Goal: Information Seeking & Learning: Learn about a topic

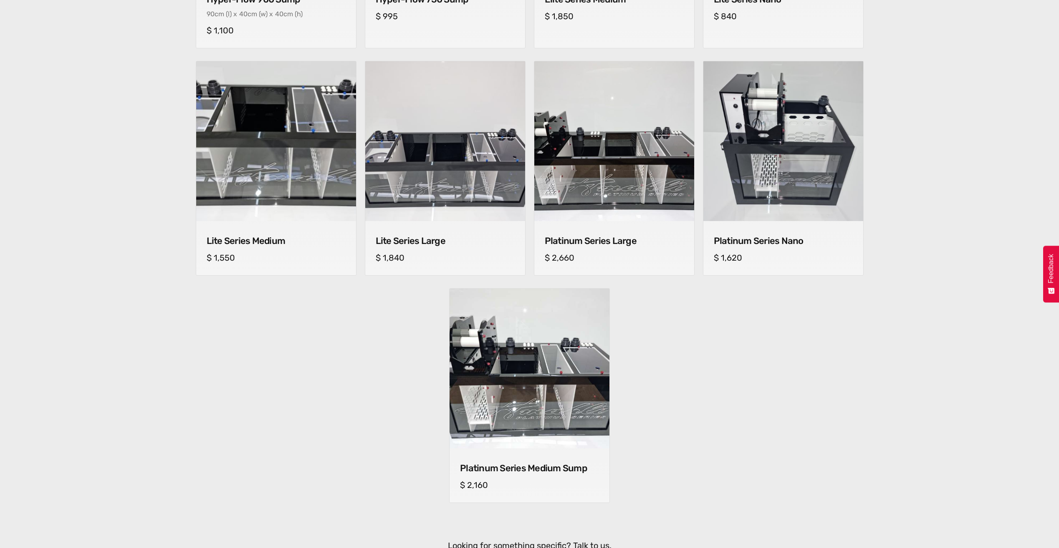
scroll to position [543, 0]
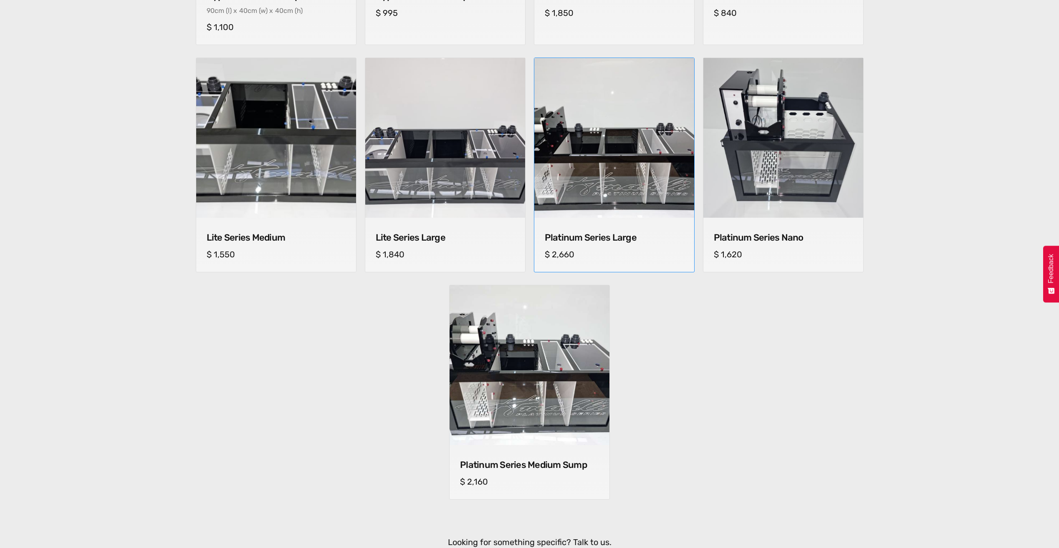
click at [623, 240] on h4 "Platinum Series Large" at bounding box center [614, 237] width 139 height 11
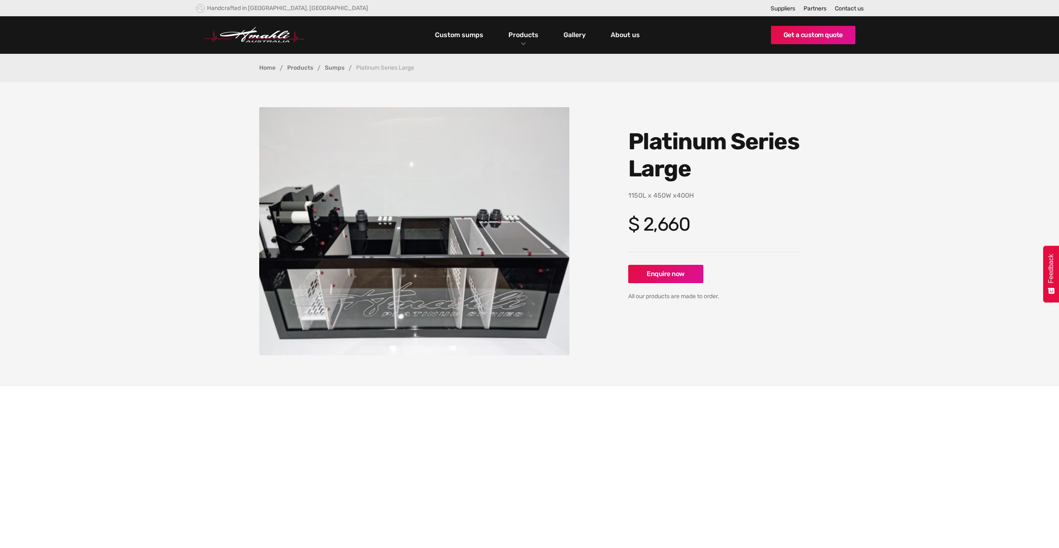
click at [359, 262] on img "open lightbox" at bounding box center [414, 231] width 310 height 248
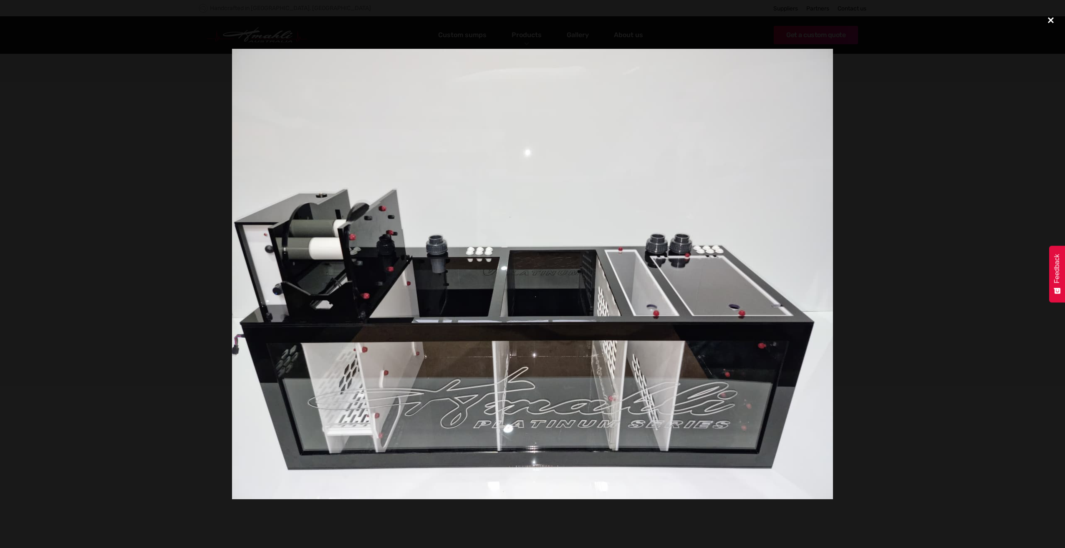
click at [1058, 23] on div "close lightbox" at bounding box center [1051, 20] width 28 height 18
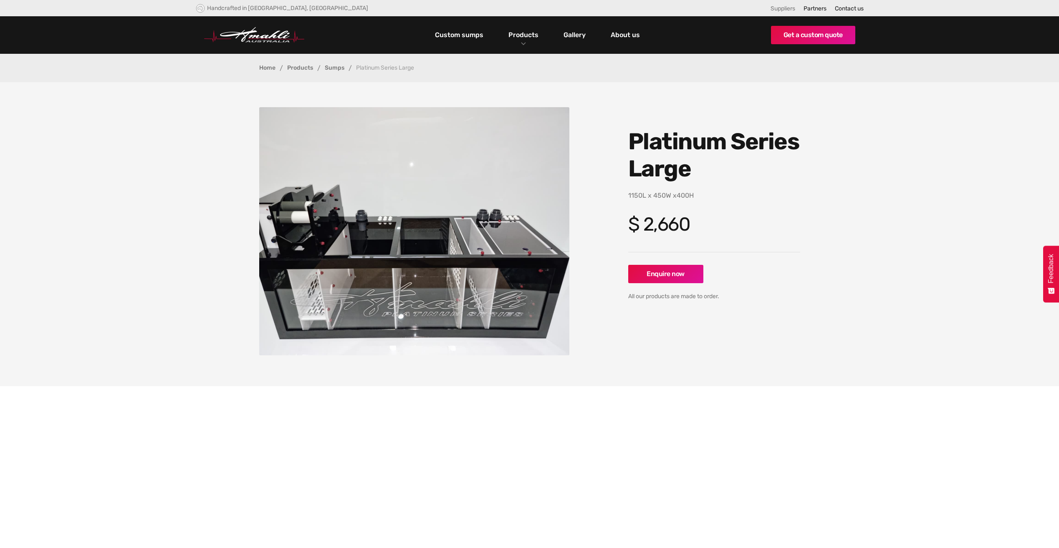
click at [789, 8] on link "Suppliers" at bounding box center [782, 8] width 25 height 7
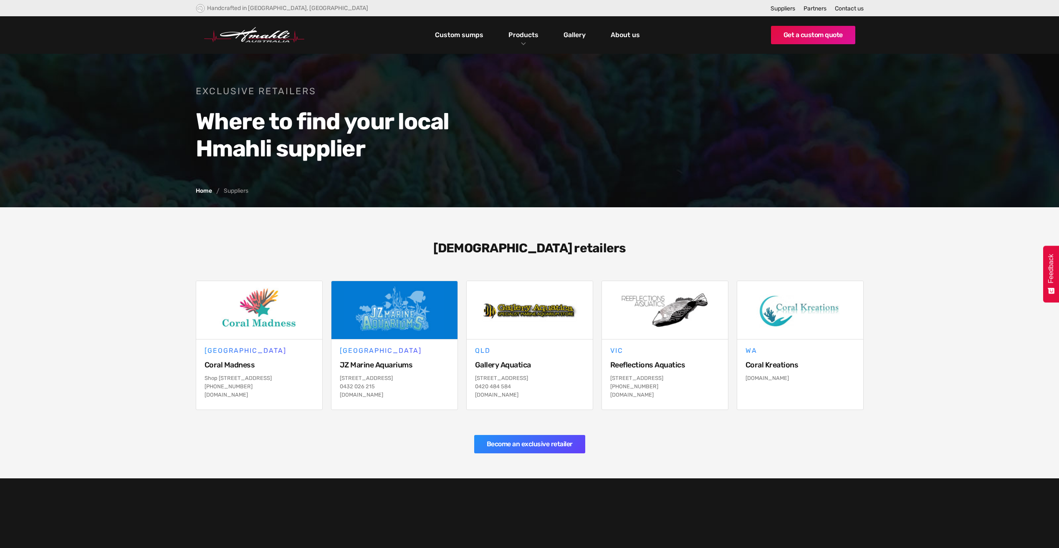
drag, startPoint x: 340, startPoint y: 396, endPoint x: 383, endPoint y: 401, distance: 43.6
click at [383, 401] on div "[STREET_ADDRESS] 026 215 [DOMAIN_NAME]" at bounding box center [394, 388] width 109 height 29
drag, startPoint x: 205, startPoint y: 403, endPoint x: 259, endPoint y: 406, distance: 54.4
click at [259, 399] on p "Shop 3/60 Lakeside Dr, Kanahooka NSW 2530 (02) 4260 9551 coralmadness.com.au" at bounding box center [258, 386] width 109 height 25
click at [317, 241] on section "Australian retailers NSW Coral Madness Shop 3/60 Lakeside Dr, Kanahooka NSW 253…" at bounding box center [529, 342] width 1059 height 271
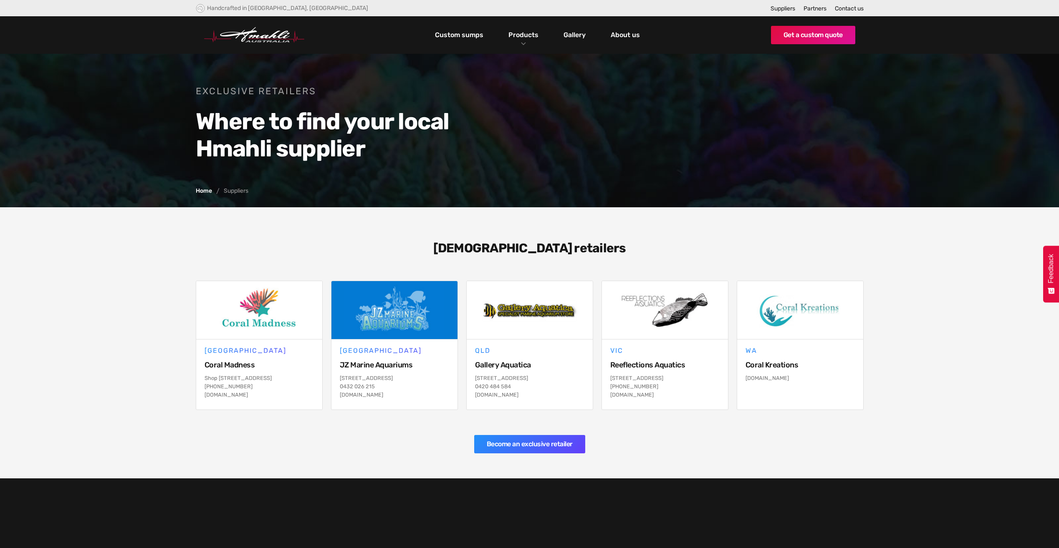
drag, startPoint x: 477, startPoint y: 395, endPoint x: 535, endPoint y: 399, distance: 57.7
click at [535, 399] on p "143 Wynnum N Rd, Wynnum QLD 4178 0420 484 584 galleryaquatica.com.au" at bounding box center [529, 386] width 109 height 25
drag, startPoint x: 535, startPoint y: 399, endPoint x: 522, endPoint y: 394, distance: 13.7
drag, startPoint x: 609, startPoint y: 404, endPoint x: 680, endPoint y: 404, distance: 70.5
click at [680, 404] on div "VIC Reeflections Aquatics 877 Nepean Highway Bentleigh Victoria 3204 (03) 9532 …" at bounding box center [665, 375] width 126 height 70
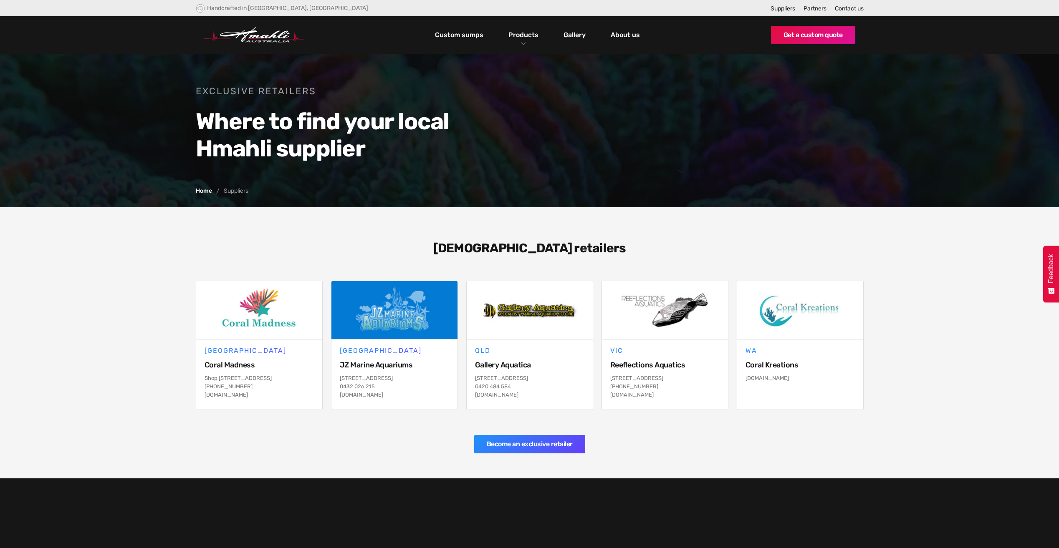
drag, startPoint x: 680, startPoint y: 404, endPoint x: 663, endPoint y: 402, distance: 16.9
drag, startPoint x: 747, startPoint y: 381, endPoint x: 800, endPoint y: 384, distance: 53.1
click at [800, 384] on div "coralkreations.com.au" at bounding box center [799, 380] width 109 height 13
drag, startPoint x: 800, startPoint y: 384, endPoint x: 792, endPoint y: 378, distance: 10.5
click at [470, 35] on link "Custom sumps" at bounding box center [459, 35] width 53 height 14
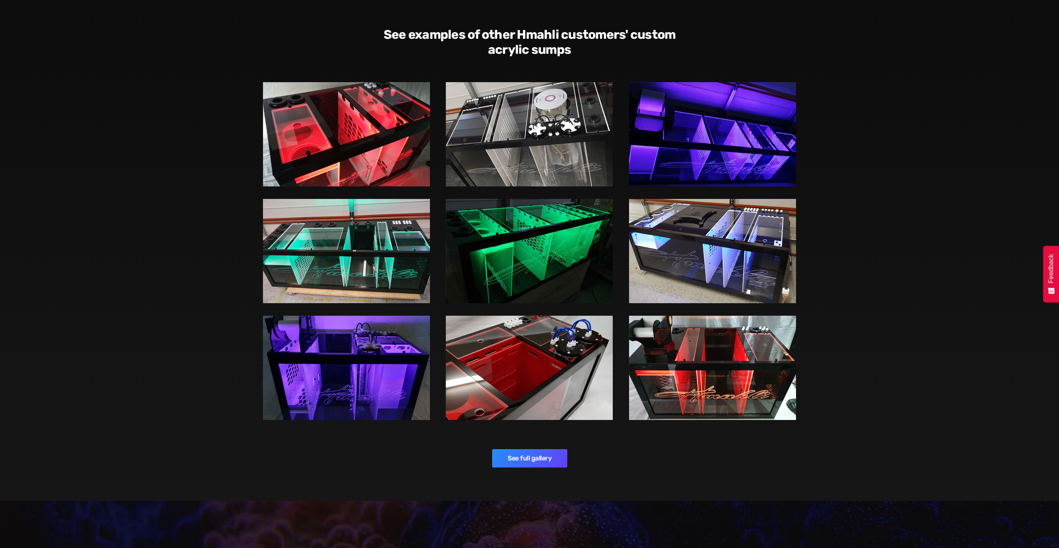
scroll to position [1085, 0]
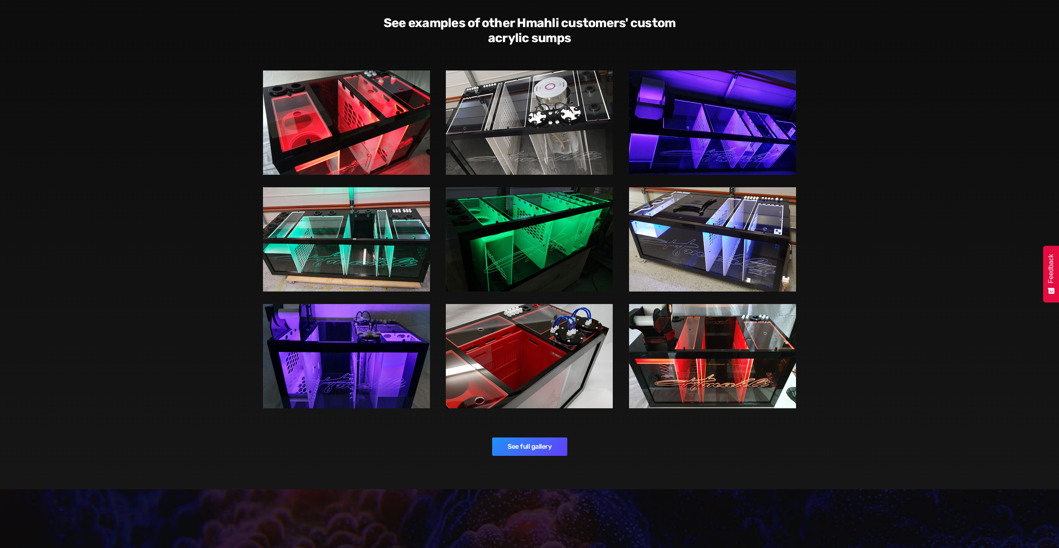
click at [358, 341] on img at bounding box center [346, 356] width 167 height 104
drag, startPoint x: 335, startPoint y: 369, endPoint x: 368, endPoint y: 385, distance: 36.2
click at [335, 369] on img at bounding box center [346, 356] width 167 height 104
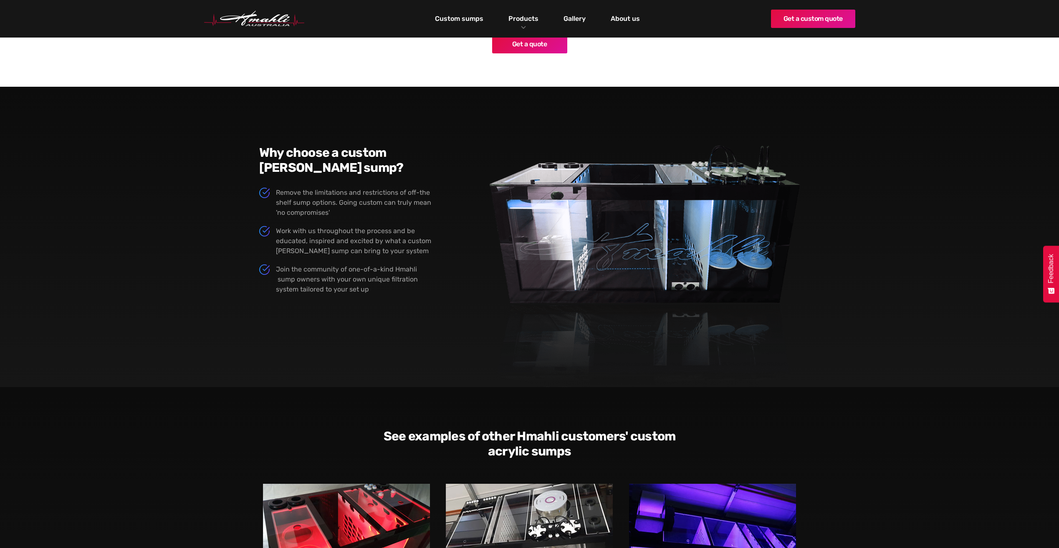
scroll to position [668, 0]
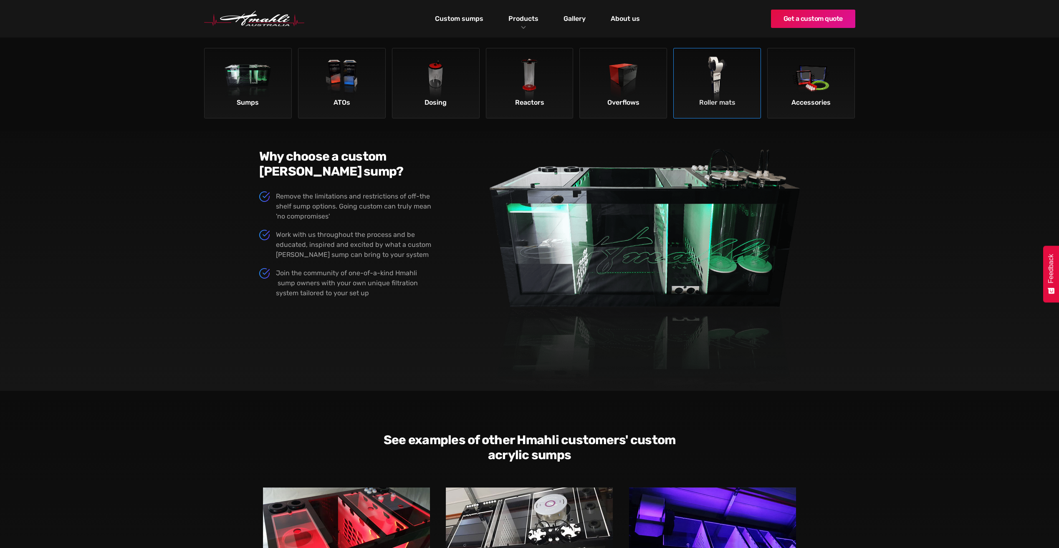
click at [729, 102] on div "Roller mats" at bounding box center [717, 103] width 83 height 14
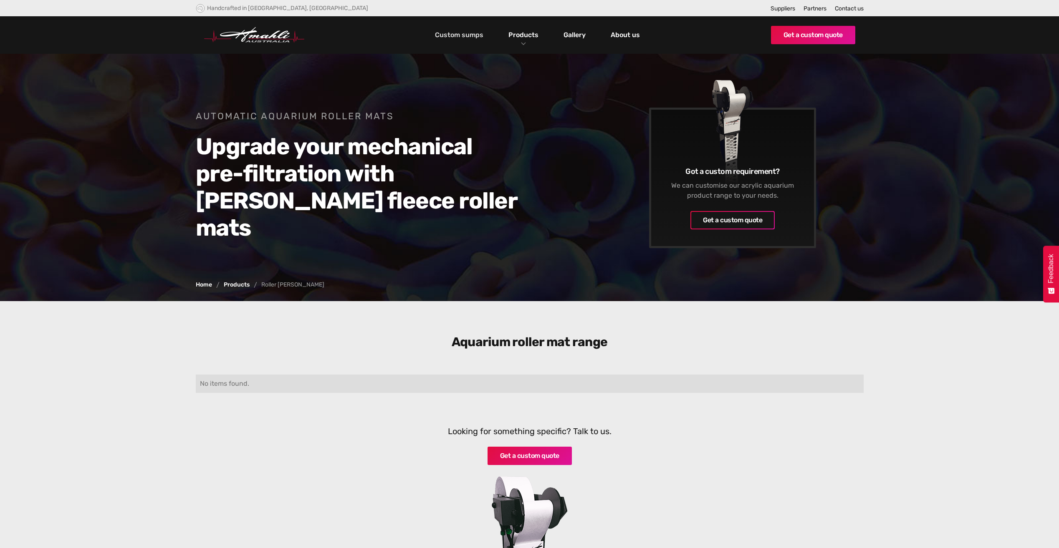
click at [470, 36] on link "Custom sumps" at bounding box center [459, 35] width 53 height 14
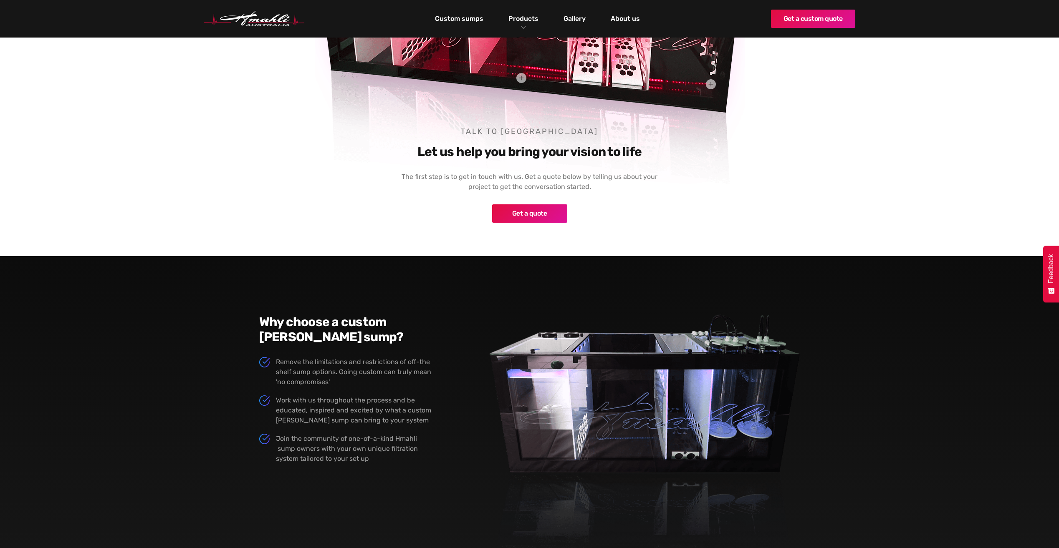
scroll to position [334, 0]
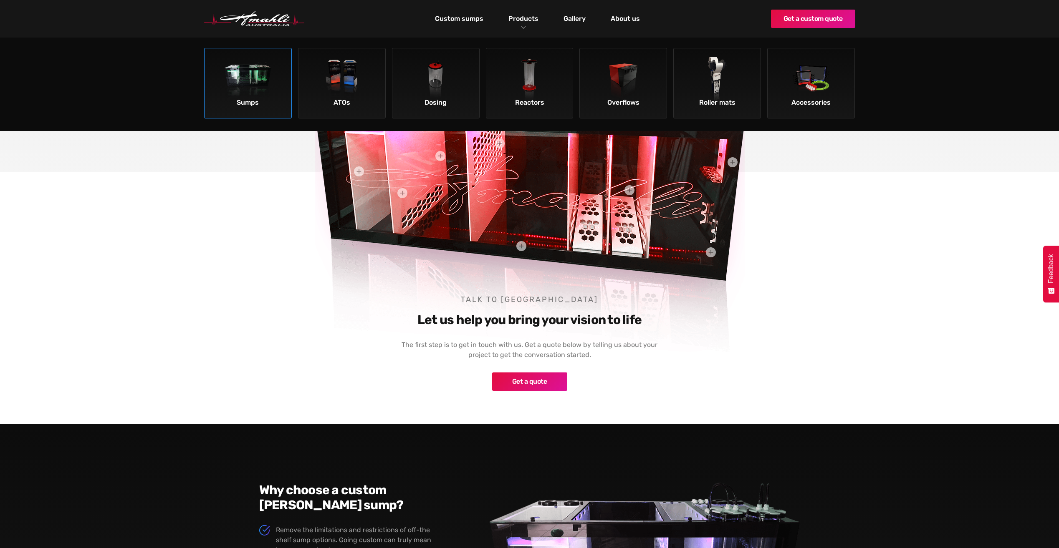
click at [222, 73] on link "Sumps" at bounding box center [248, 83] width 88 height 71
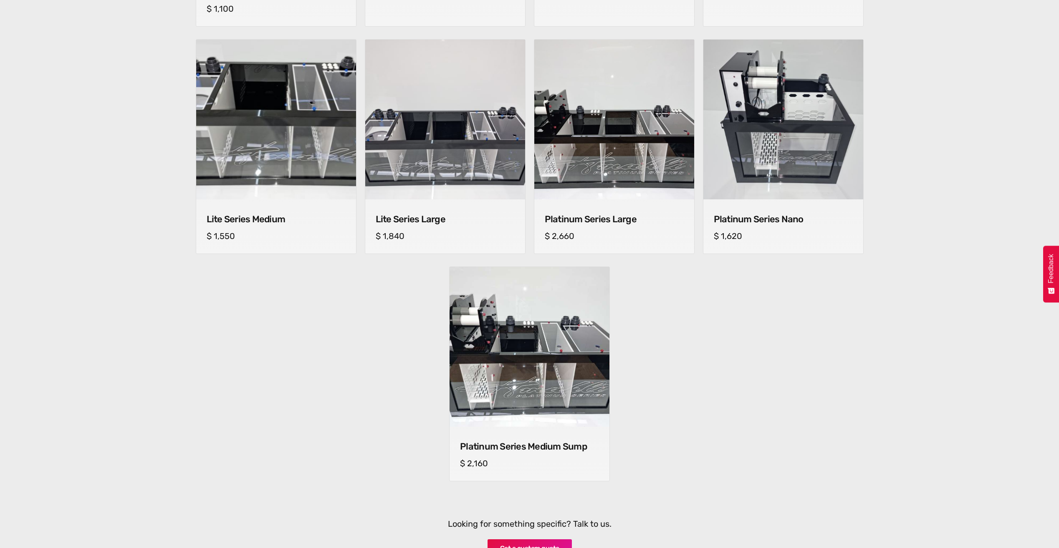
scroll to position [417, 0]
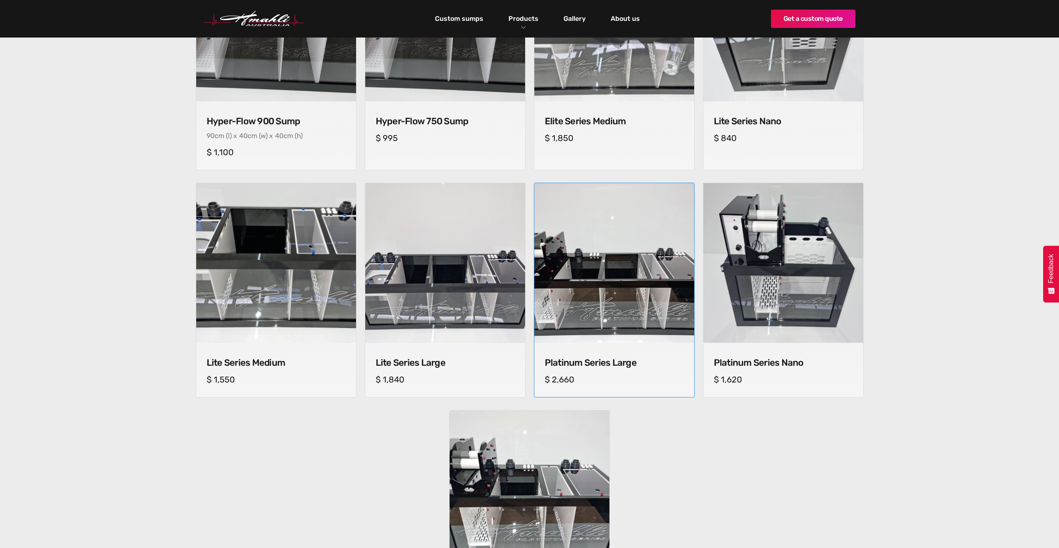
click at [618, 256] on img at bounding box center [614, 263] width 168 height 168
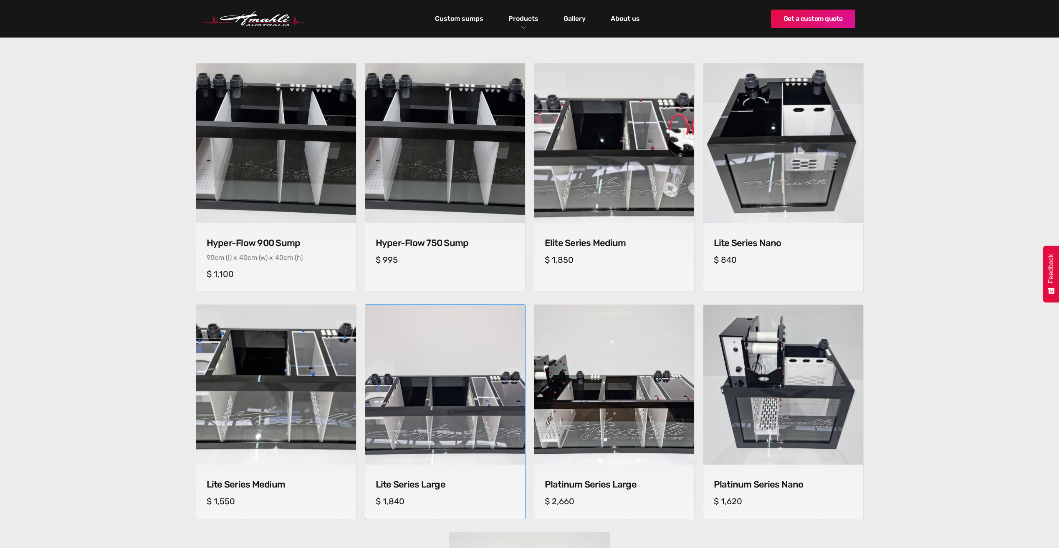
scroll to position [292, 0]
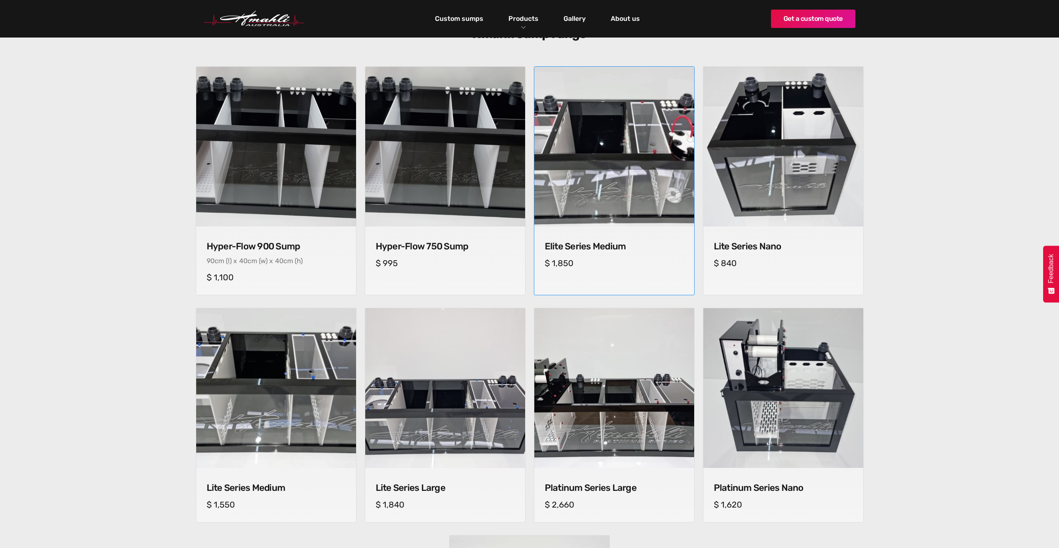
click at [629, 190] on img at bounding box center [614, 147] width 168 height 168
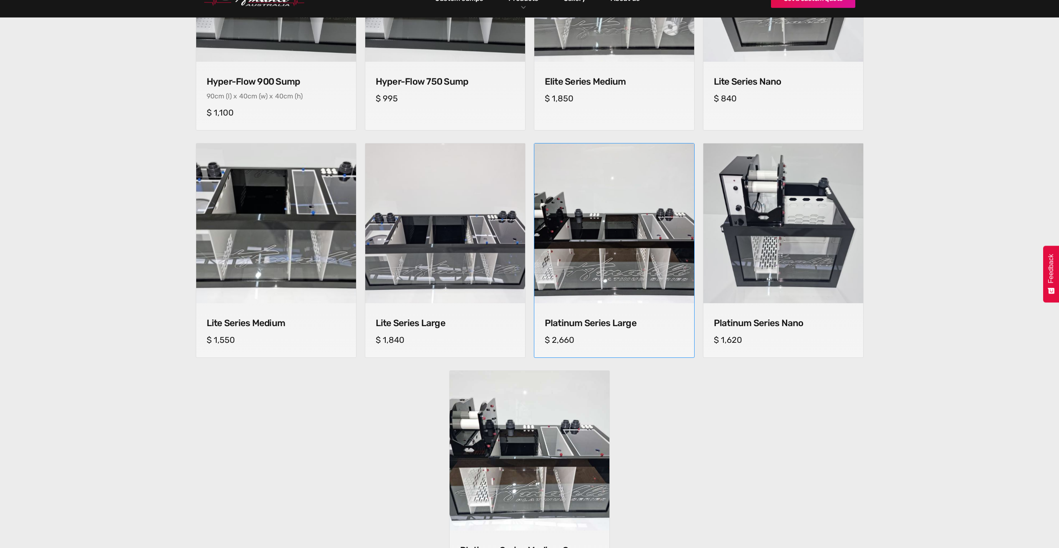
scroll to position [459, 0]
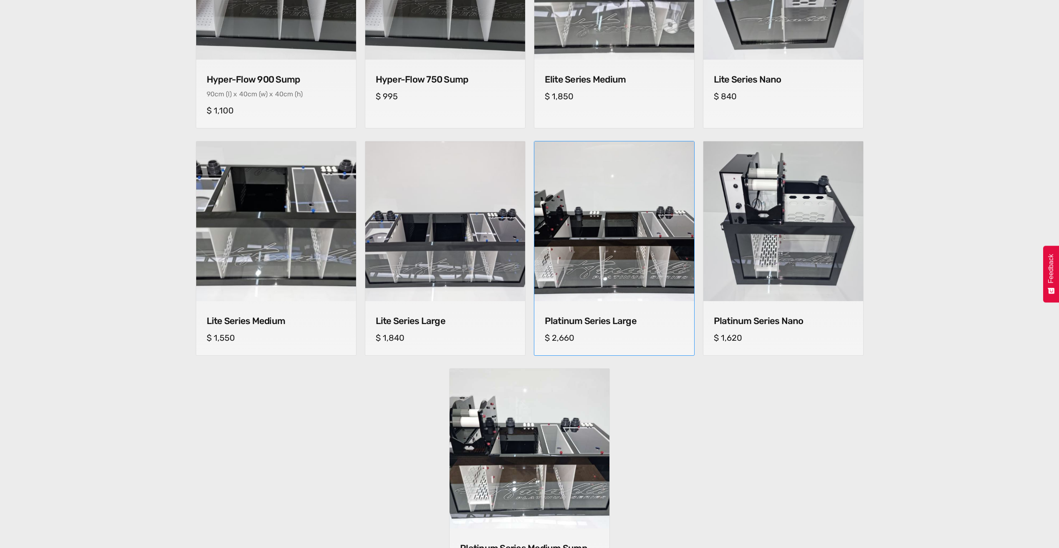
click at [613, 255] on img at bounding box center [614, 222] width 168 height 168
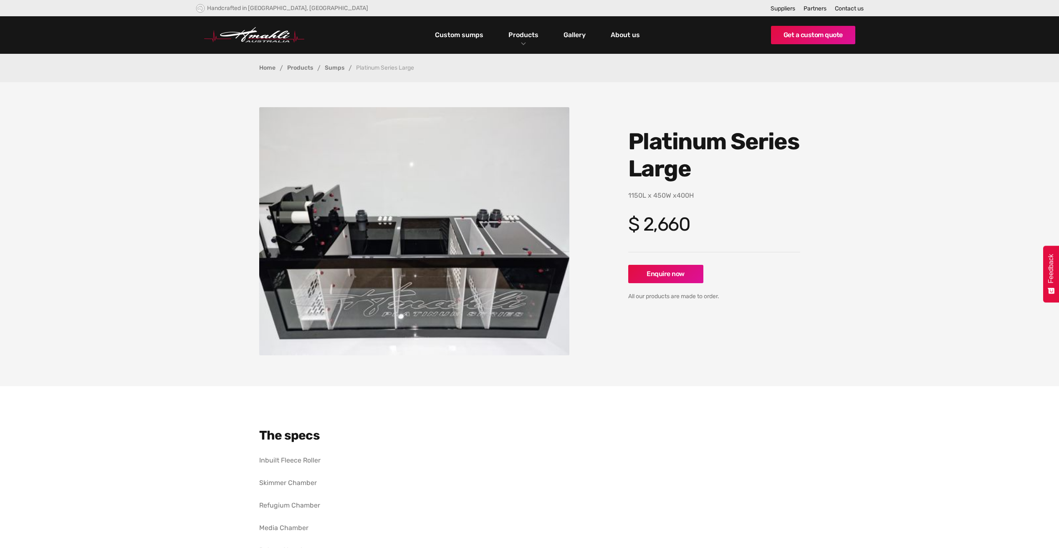
click at [436, 278] on img "open lightbox" at bounding box center [414, 231] width 310 height 248
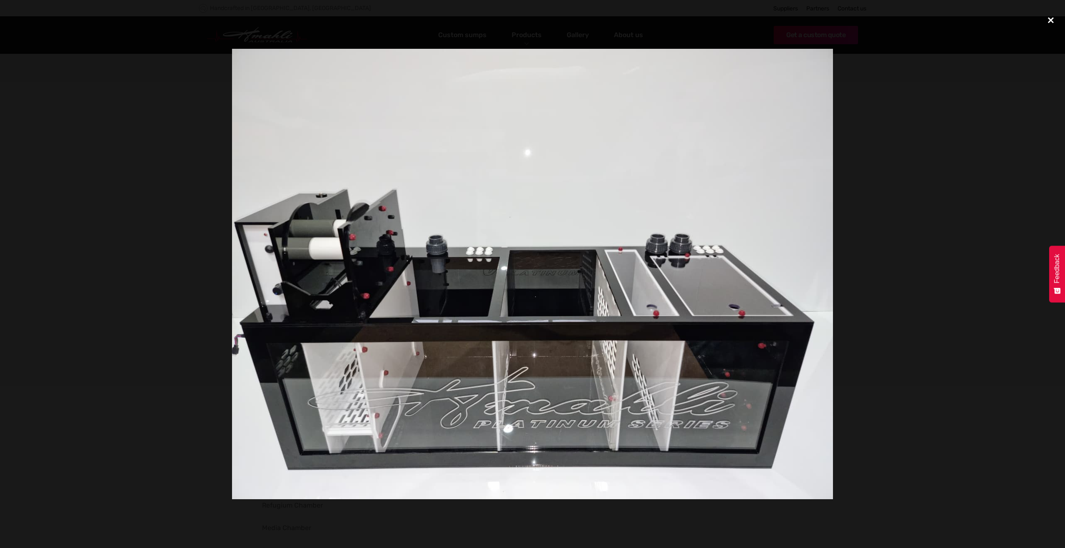
click at [1048, 15] on div "close lightbox" at bounding box center [1051, 20] width 28 height 18
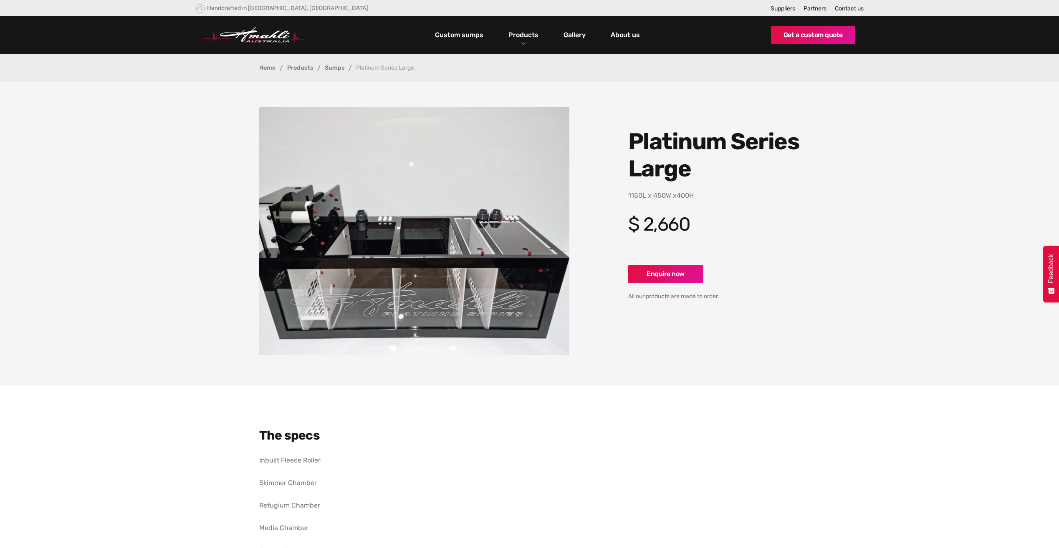
click at [482, 215] on img "open lightbox" at bounding box center [414, 231] width 310 height 248
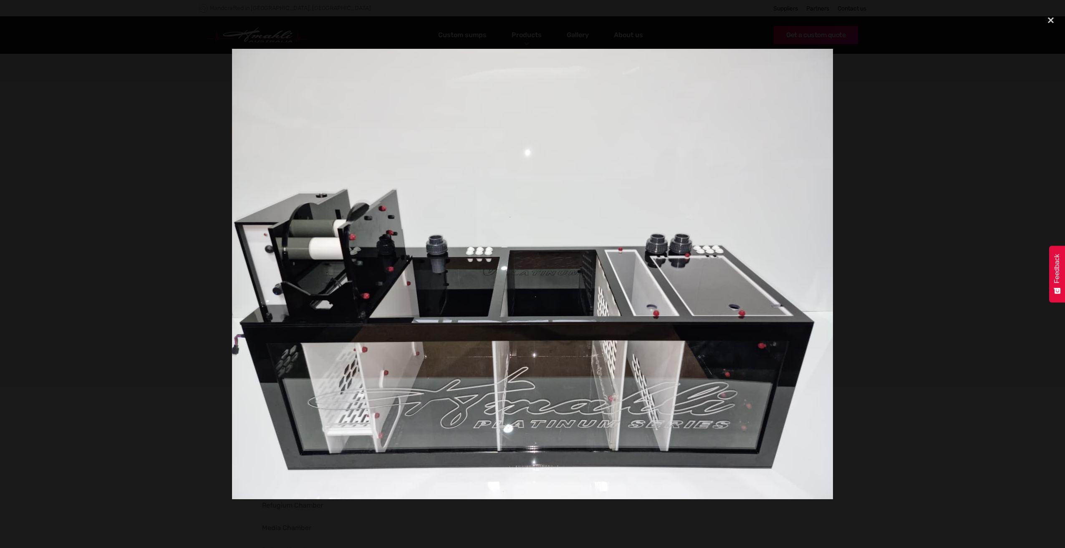
drag, startPoint x: 1046, startPoint y: 16, endPoint x: 1009, endPoint y: 16, distance: 37.6
click at [1047, 16] on div "close lightbox" at bounding box center [1051, 20] width 28 height 18
